Goal: Navigation & Orientation: Find specific page/section

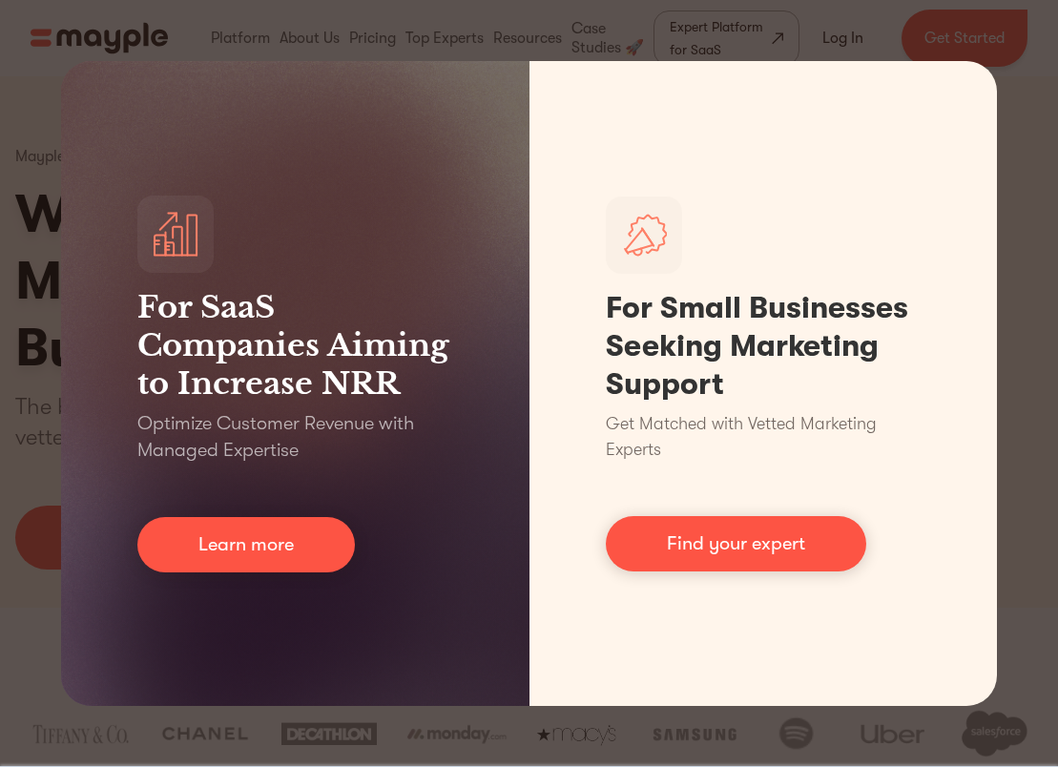
click at [1010, 423] on div "For SaaS Companies Aiming to Increase NRR Optimize Customer Revenue with Manage…" at bounding box center [529, 383] width 1058 height 767
click at [56, 447] on div "For SaaS Companies Aiming to Increase NRR Optimize Customer Revenue with Manage…" at bounding box center [529, 383] width 1058 height 767
click at [547, 39] on div "For SaaS Companies Aiming to Increase NRR Optimize Customer Revenue with Manage…" at bounding box center [529, 383] width 1058 height 767
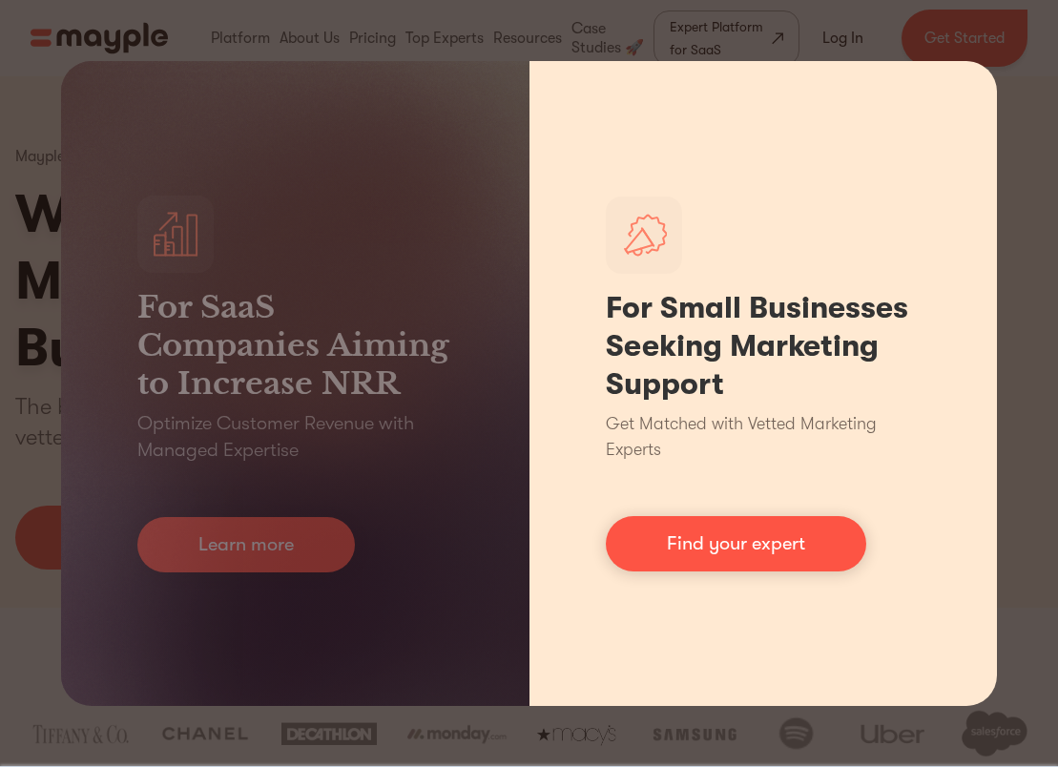
click at [874, 402] on div "For Small Businesses Seeking Marketing Support Get Matched with Vetted Marketin…" at bounding box center [763, 383] width 468 height 645
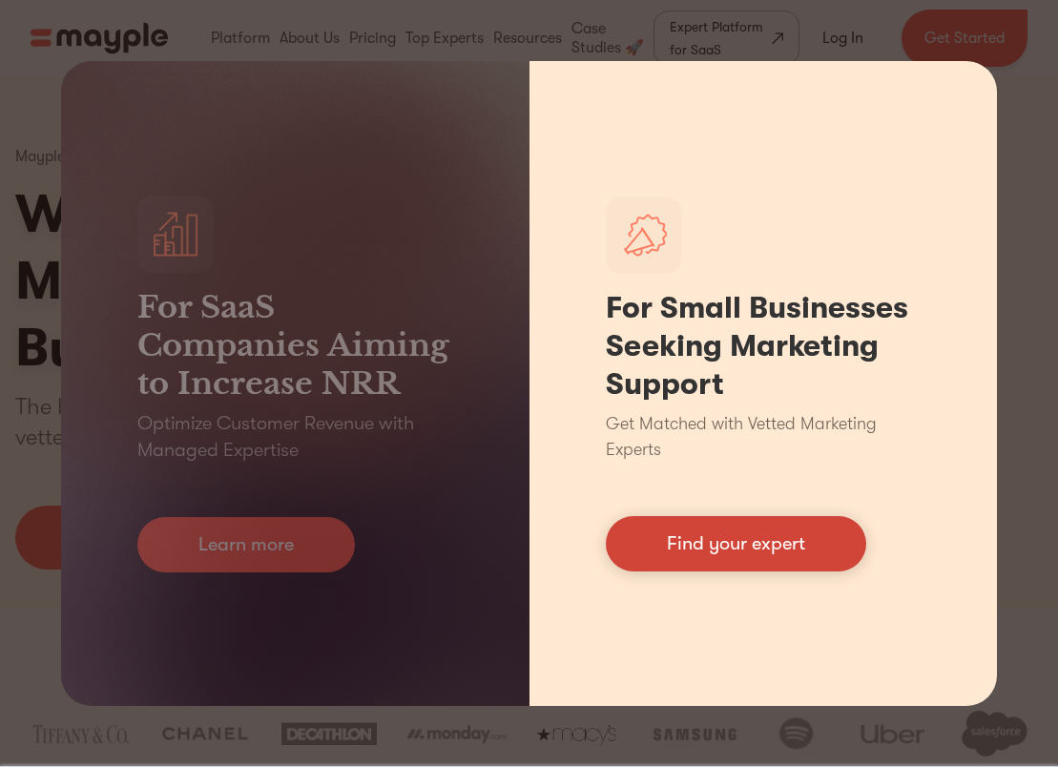
click at [759, 530] on link "Find your expert" at bounding box center [736, 543] width 260 height 55
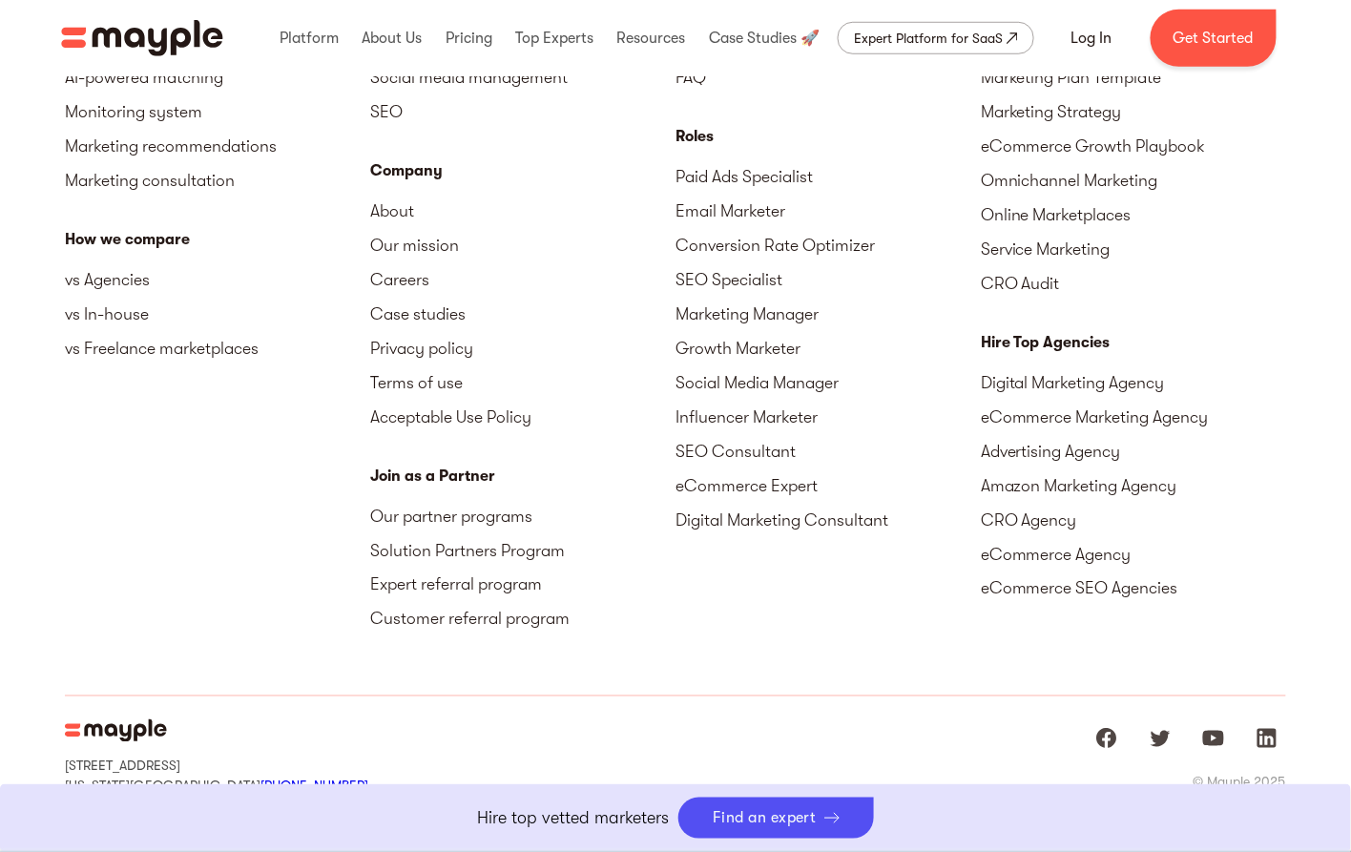
scroll to position [8548, 0]
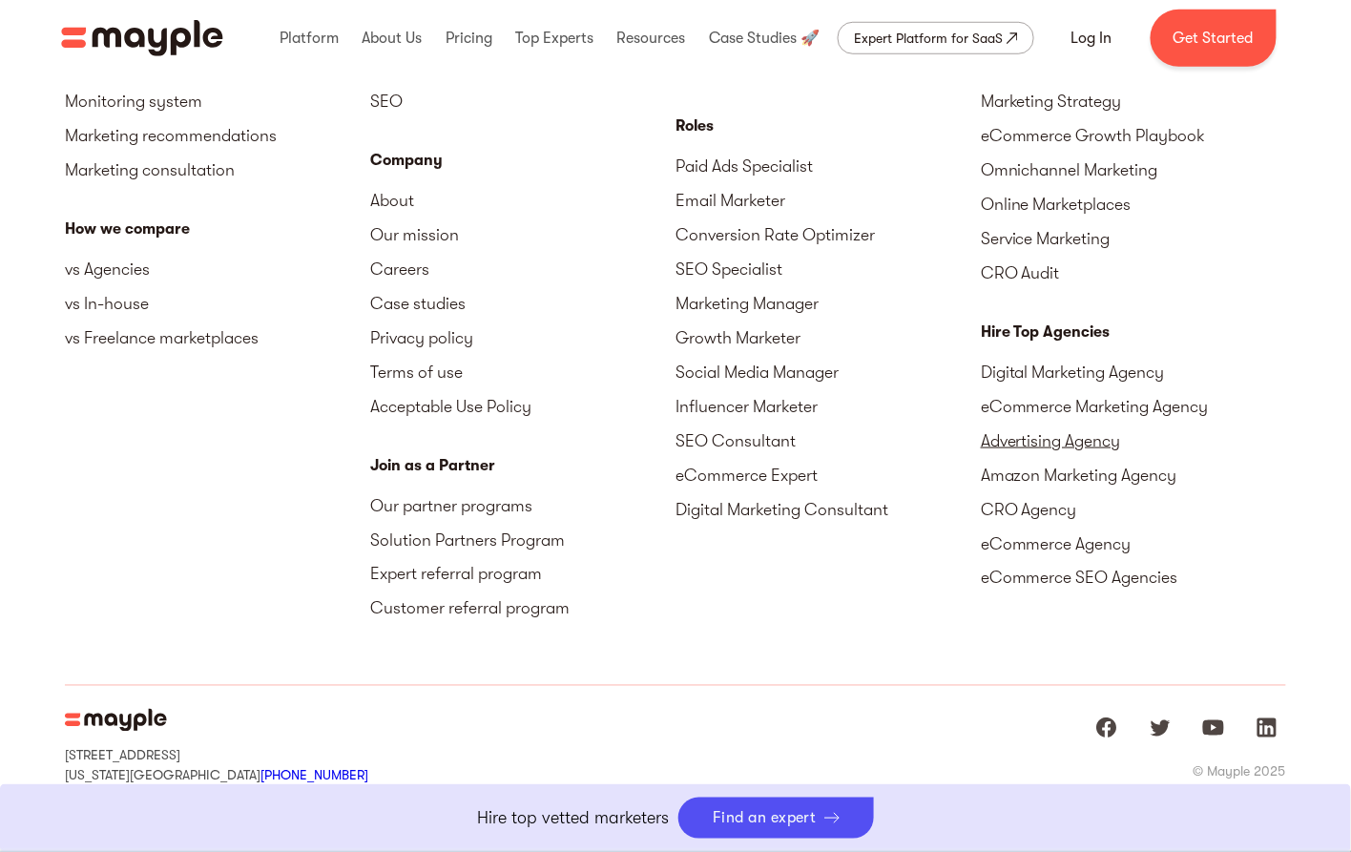
click at [1028, 440] on link "Advertising Agency" at bounding box center [1133, 440] width 305 height 34
click at [1043, 438] on link "Advertising Agency" at bounding box center [1133, 440] width 305 height 34
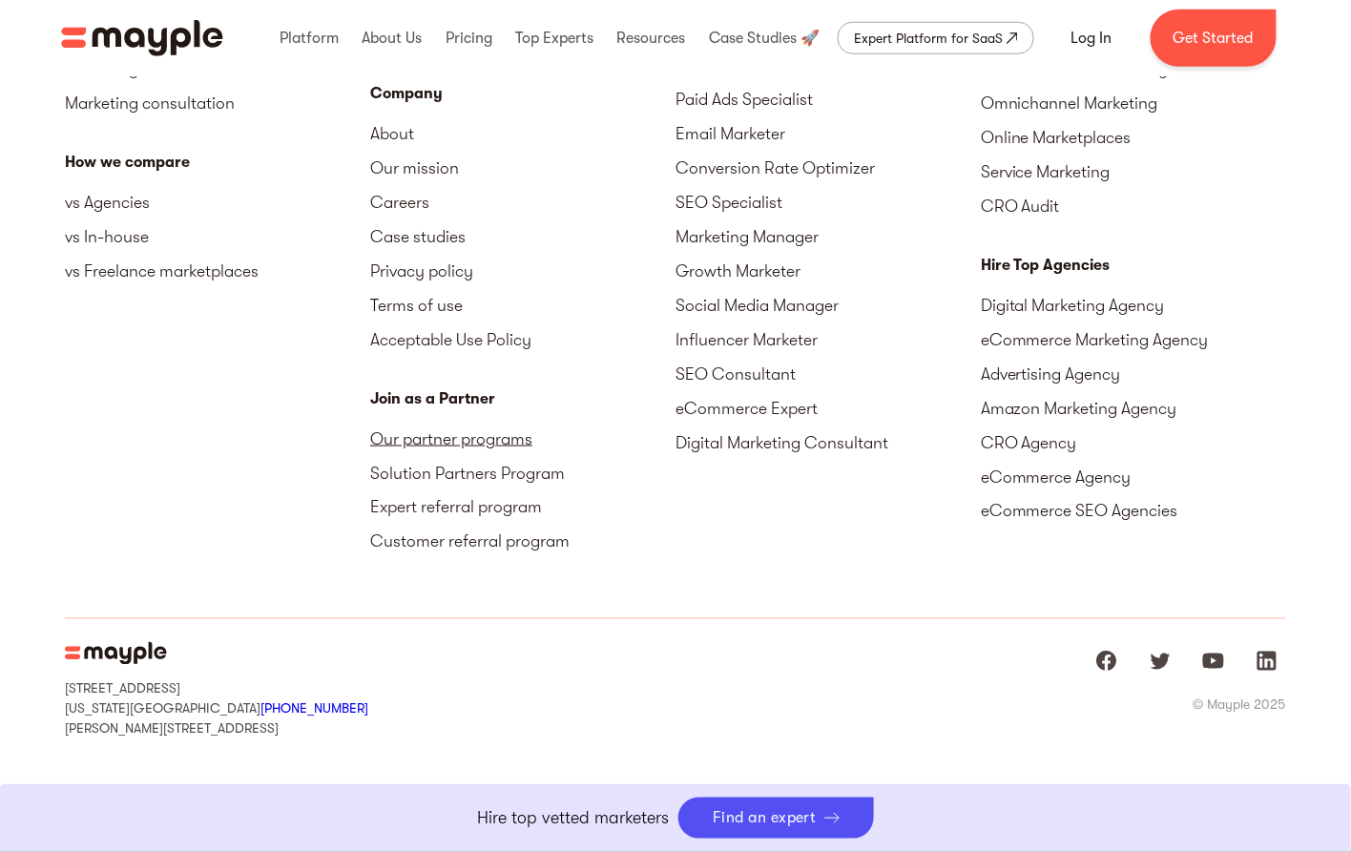
click at [425, 438] on link "Our partner programs" at bounding box center [522, 439] width 305 height 34
click at [481, 432] on link "Our partner programs" at bounding box center [522, 439] width 305 height 34
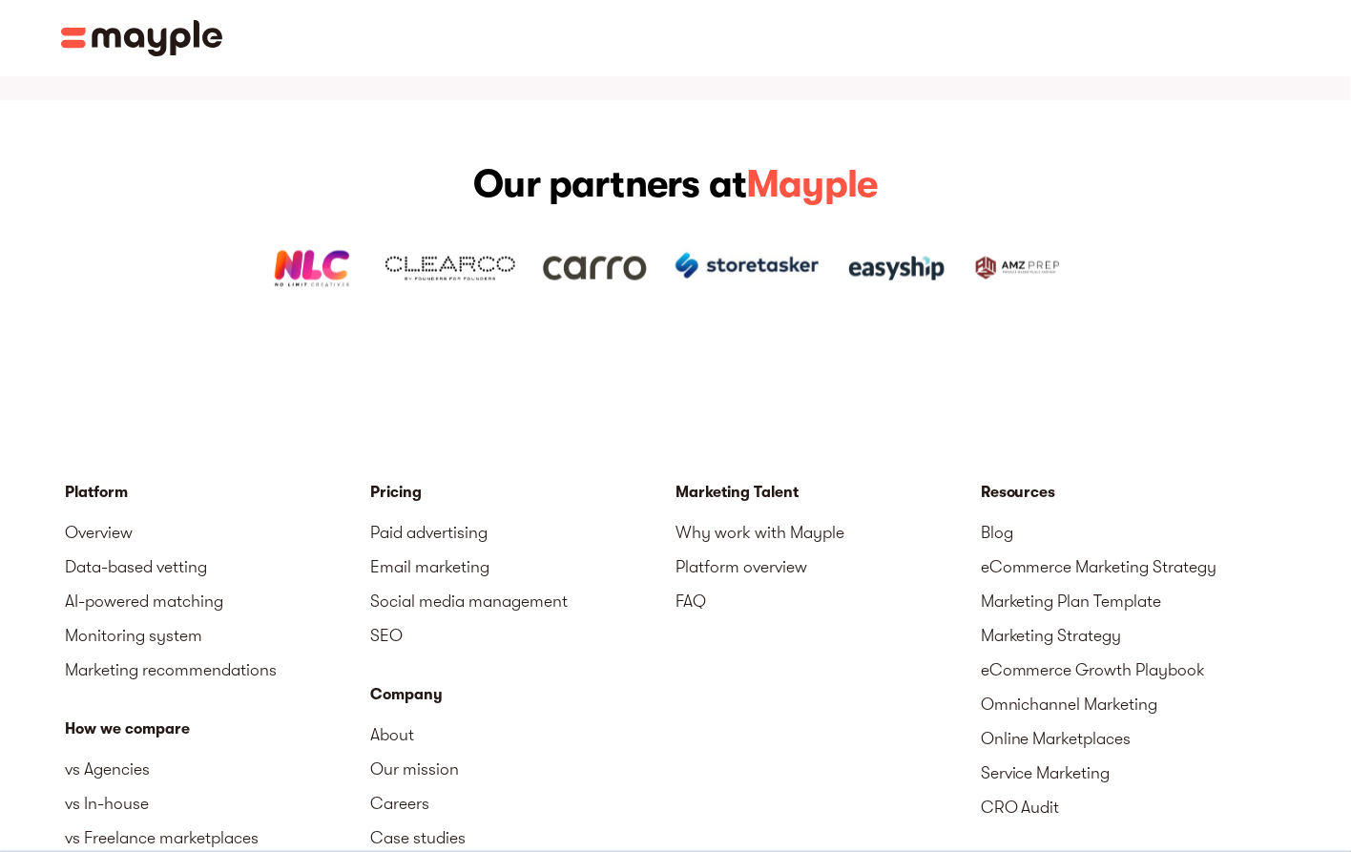
scroll to position [2734, 0]
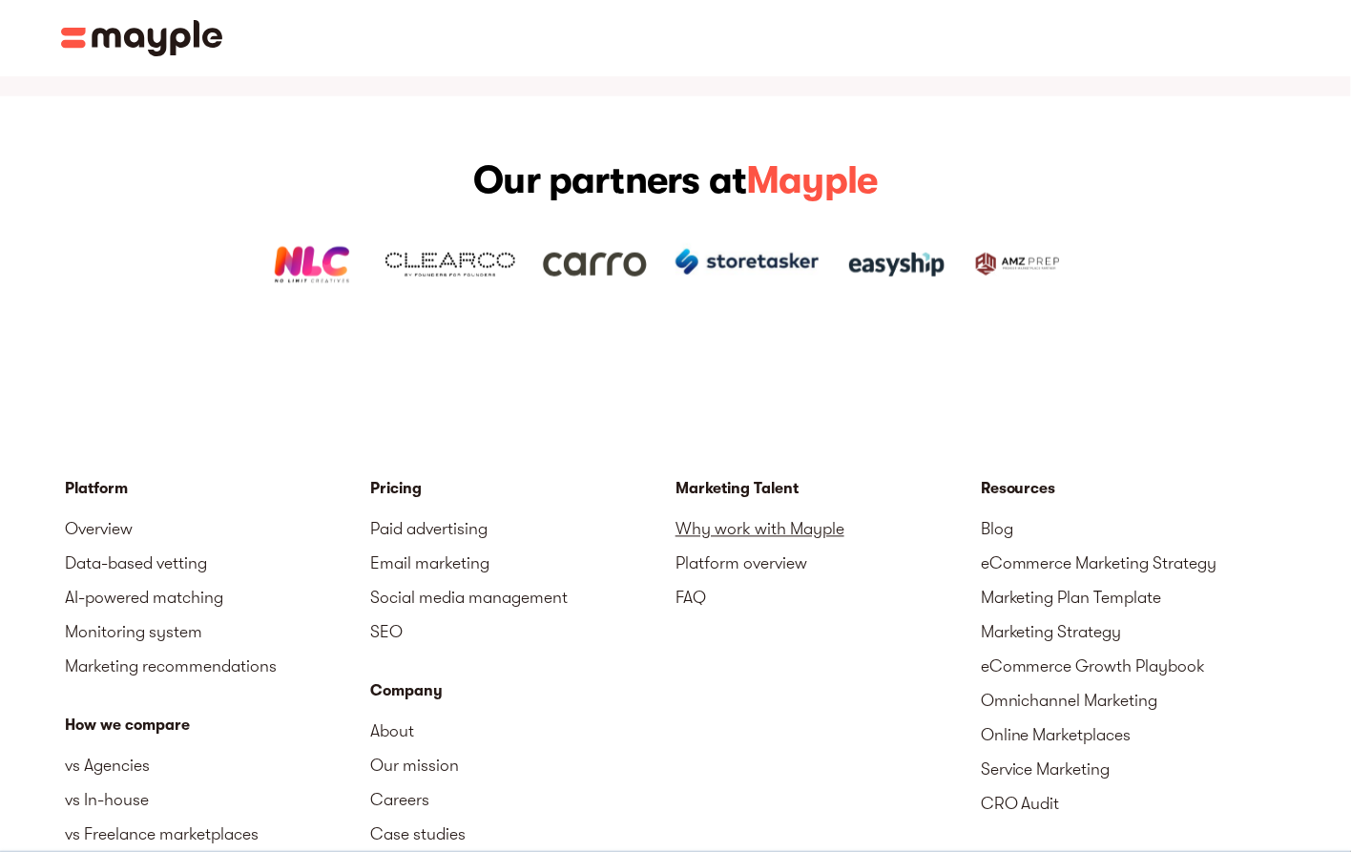
click at [718, 512] on link "Why work with Mayple" at bounding box center [827, 529] width 305 height 34
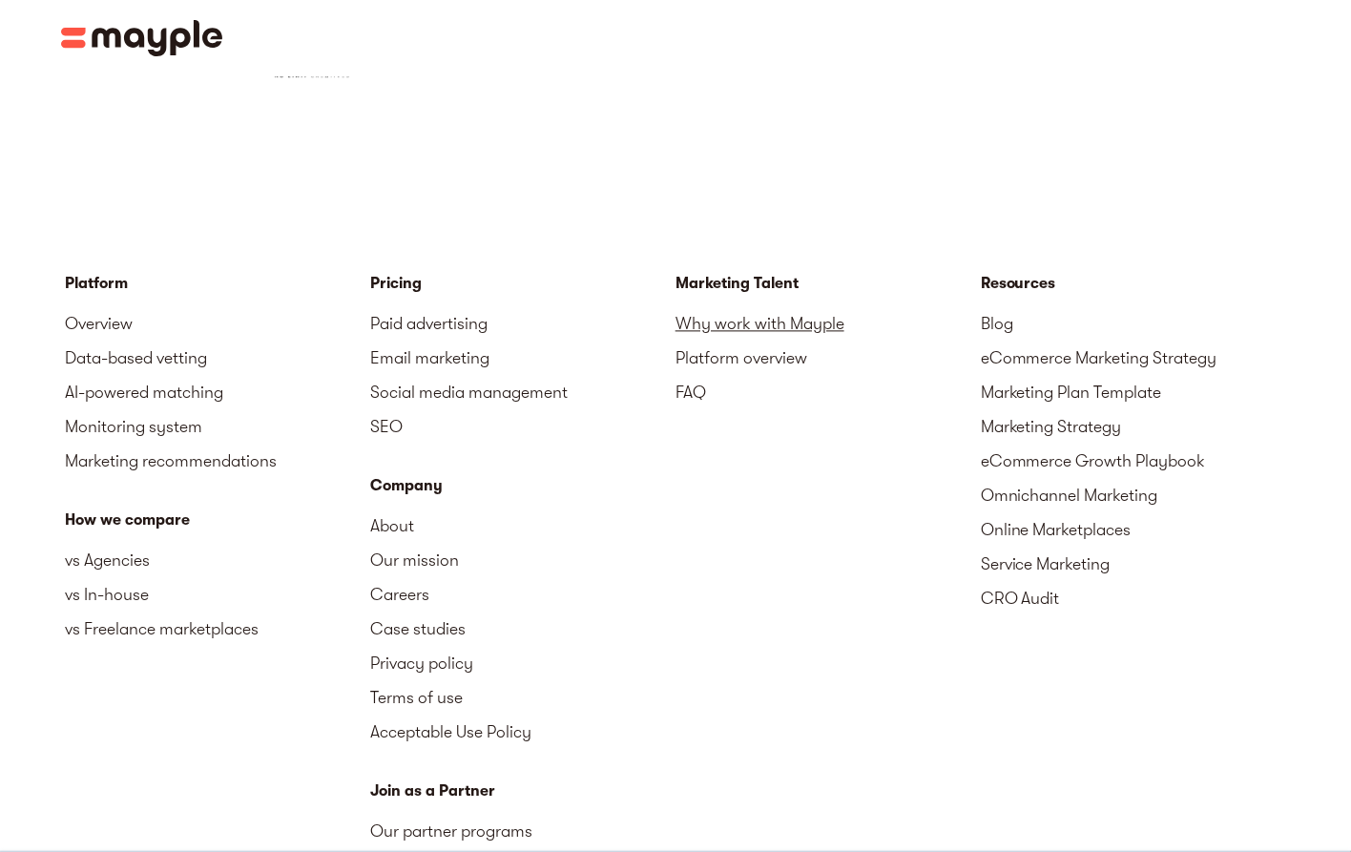
scroll to position [2916, 0]
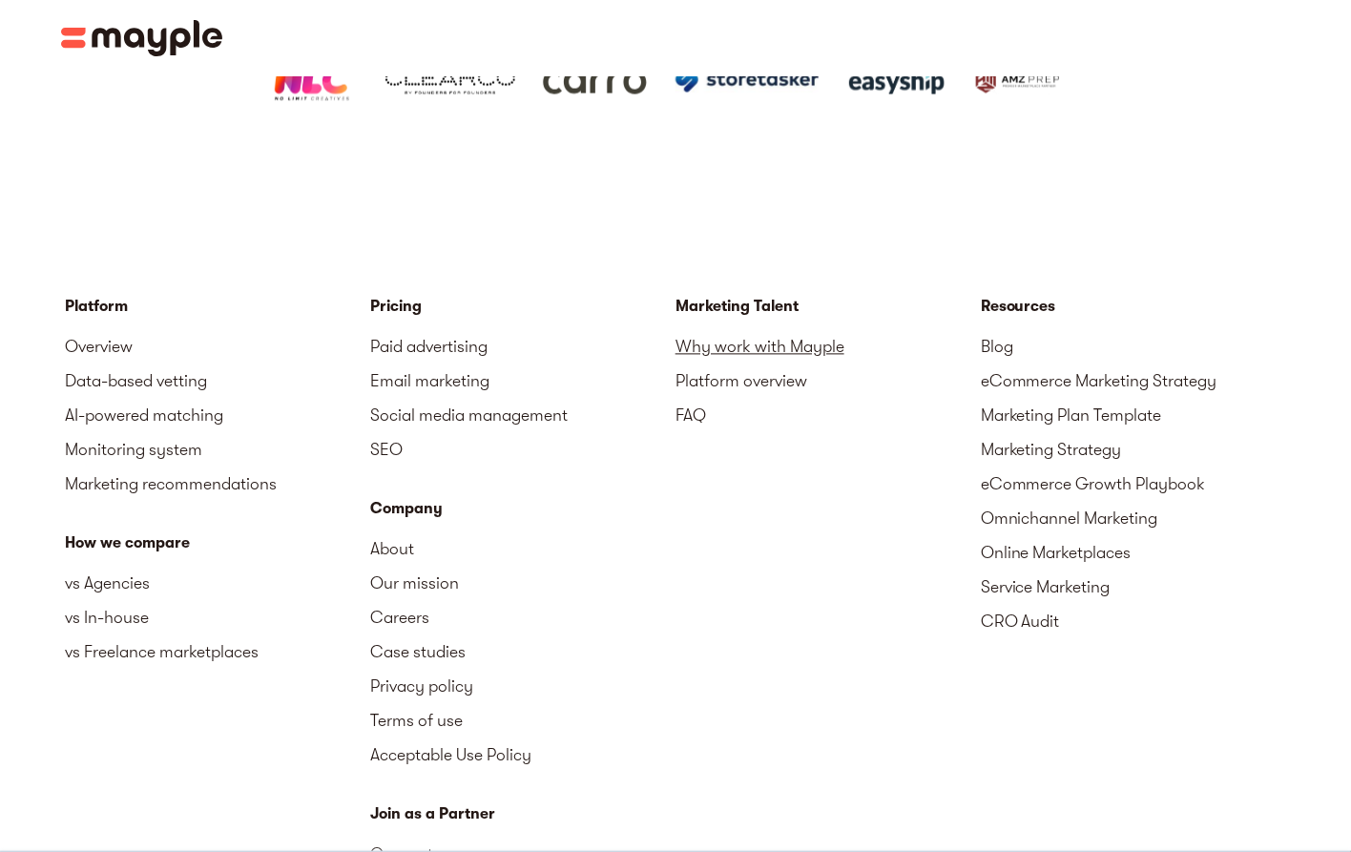
click at [723, 330] on link "Why work with Mayple" at bounding box center [827, 347] width 305 height 34
click at [741, 330] on link "Why work with Mayple" at bounding box center [827, 347] width 305 height 34
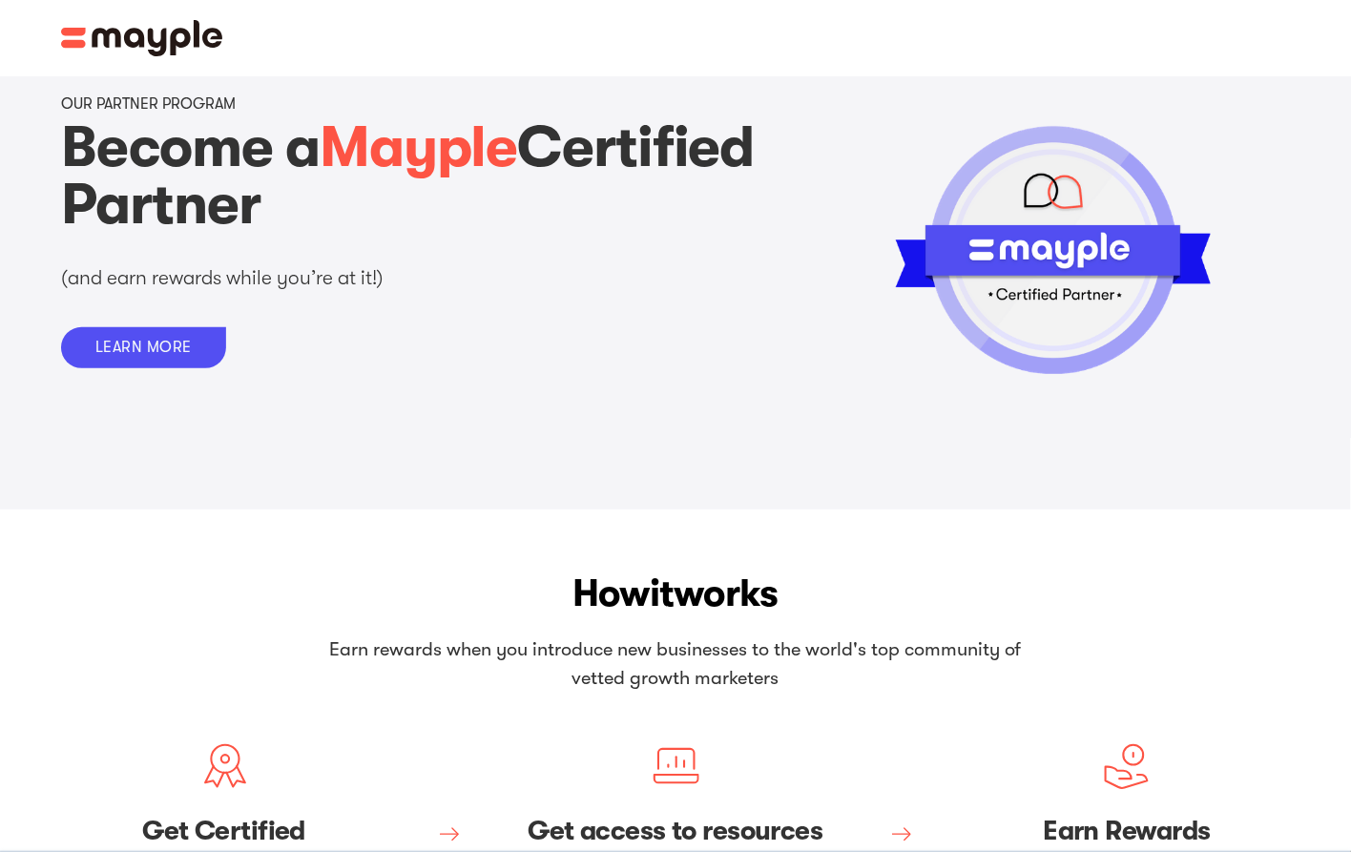
scroll to position [0, 0]
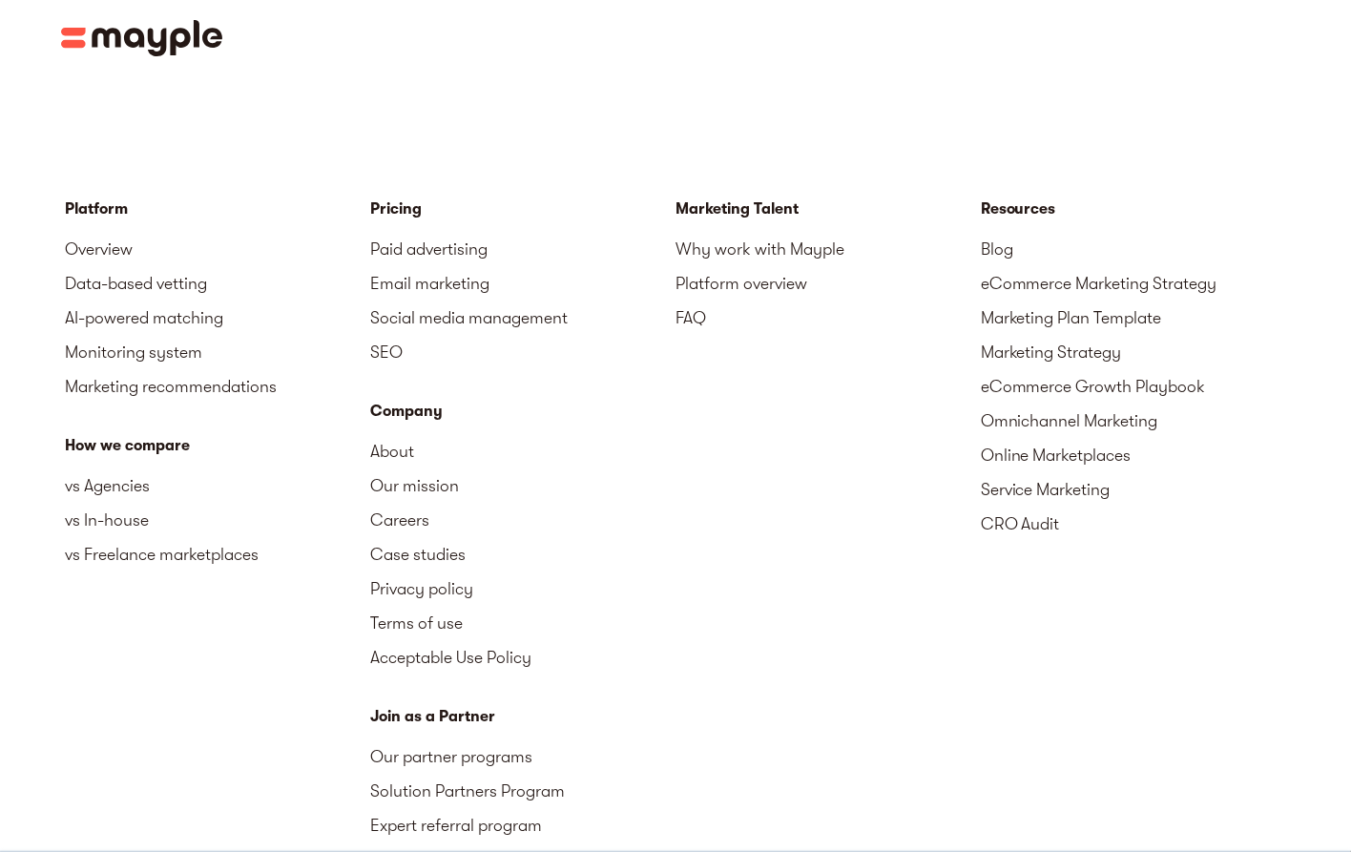
scroll to position [2943, 0]
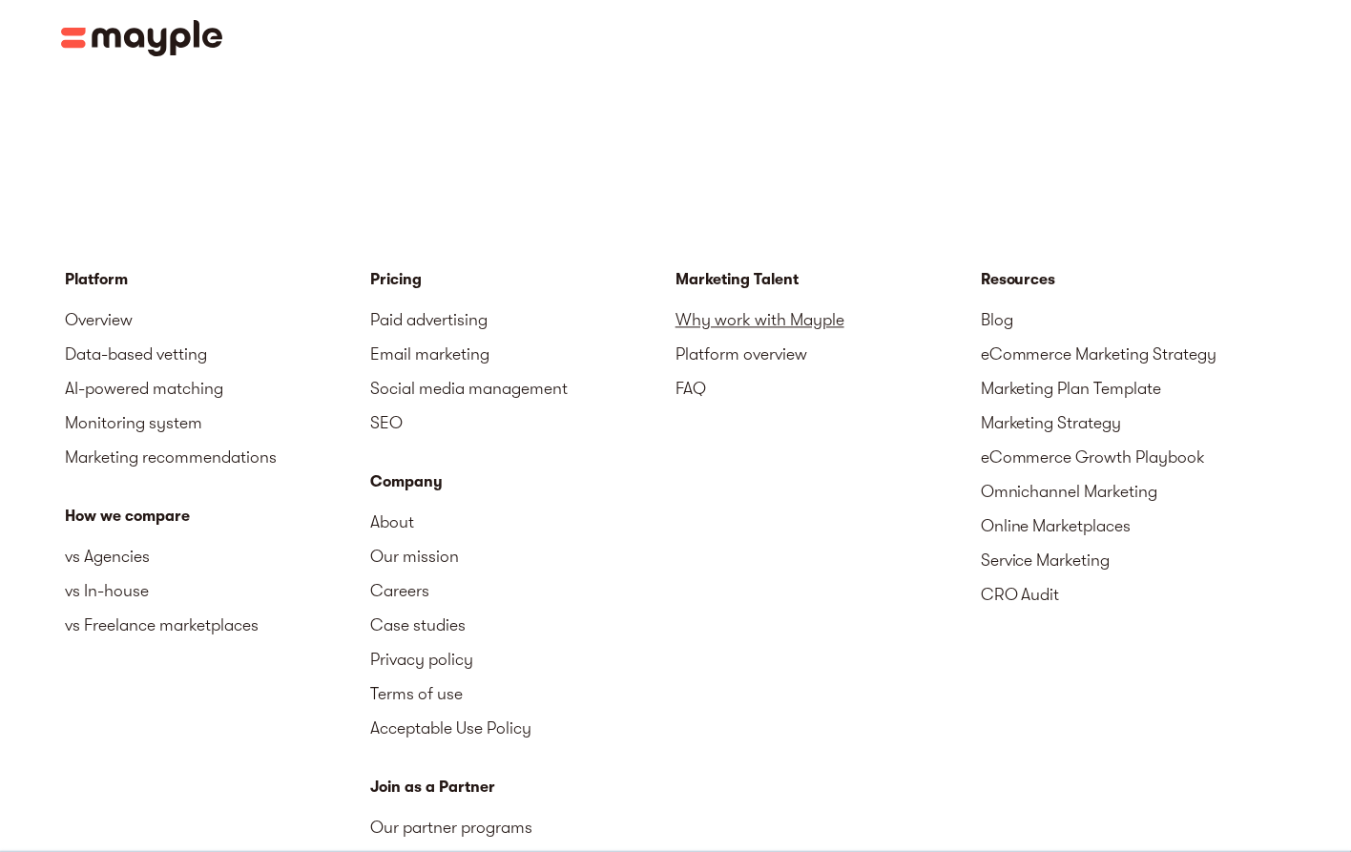
click at [734, 303] on link "Why work with Mayple" at bounding box center [827, 320] width 305 height 34
click at [733, 303] on link "Why work with Mayple" at bounding box center [827, 320] width 305 height 34
click at [725, 338] on link "Platform overview" at bounding box center [827, 355] width 305 height 34
click at [691, 372] on link "FAQ" at bounding box center [827, 389] width 305 height 34
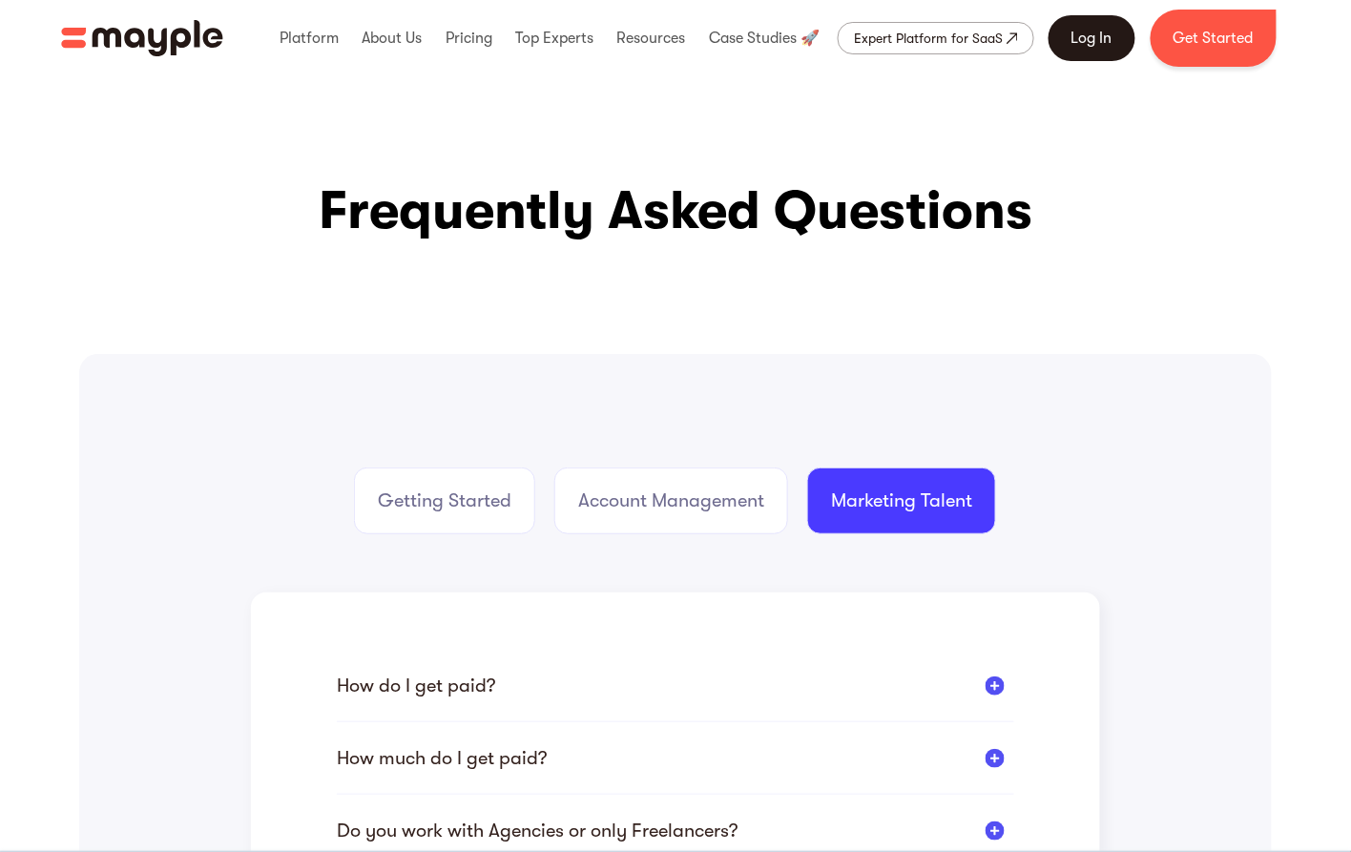
click at [1077, 37] on link "Log In" at bounding box center [1091, 38] width 87 height 46
